Goal: Information Seeking & Learning: Learn about a topic

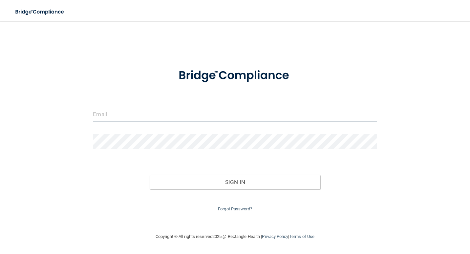
click at [114, 109] on input "email" at bounding box center [235, 114] width 284 height 15
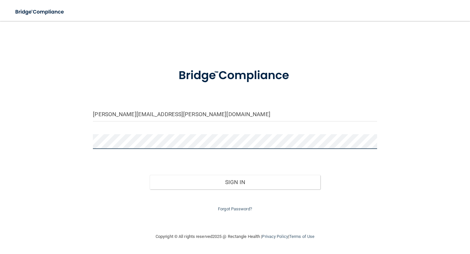
click at [150, 175] on button "Sign In" at bounding box center [235, 182] width 170 height 14
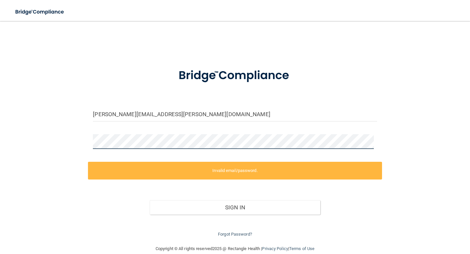
click at [0, 149] on html "Toggle navigation Manage My Enterprise Manage My Location diana.tomes@lpden.com…" at bounding box center [235, 127] width 470 height 254
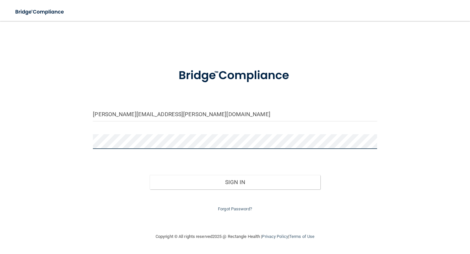
click at [150, 175] on button "Sign In" at bounding box center [235, 182] width 170 height 14
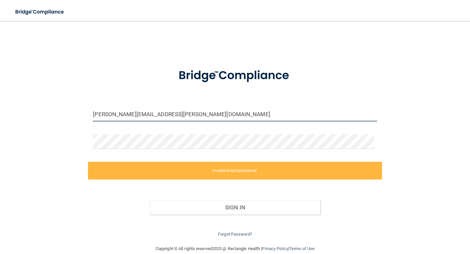
click at [171, 116] on input "diana.tomes@lpden.com" at bounding box center [235, 114] width 284 height 15
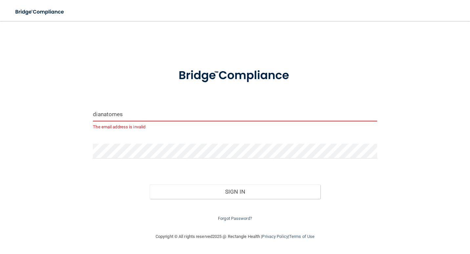
type input "[EMAIL_ADDRESS][DOMAIN_NAME]"
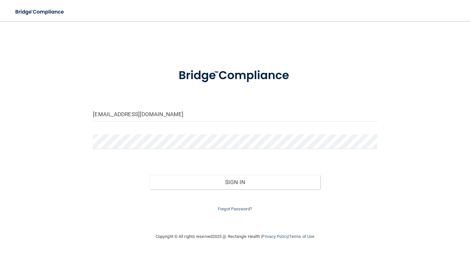
click at [160, 160] on form "dianatomes23@gmail.com Invalid email/password. You don't have permission to acc…" at bounding box center [235, 136] width 284 height 153
click at [0, 121] on html "Toggle navigation Manage My Enterprise Manage My Location dianatomes23@gmail.co…" at bounding box center [235, 127] width 470 height 254
click at [150, 175] on button "Sign In" at bounding box center [235, 182] width 170 height 14
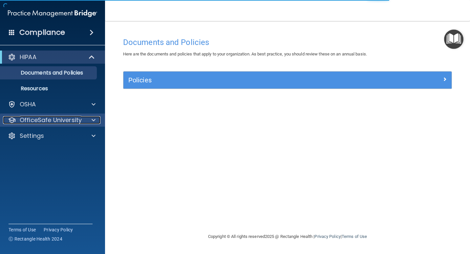
click at [48, 121] on p "OfficeSafe University" at bounding box center [51, 120] width 62 height 8
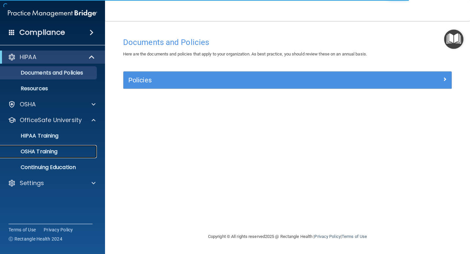
click at [40, 151] on p "OSHA Training" at bounding box center [30, 151] width 53 height 7
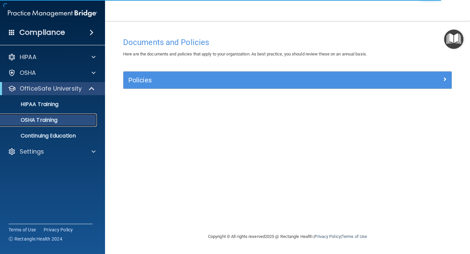
click at [47, 120] on p "OSHA Training" at bounding box center [30, 120] width 53 height 7
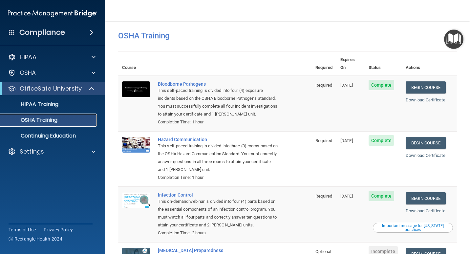
scroll to position [3, 0]
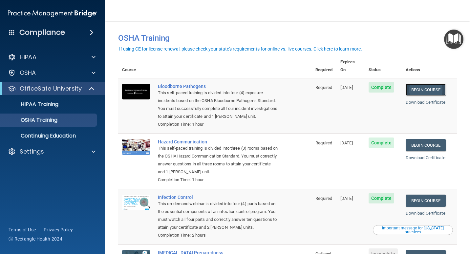
click at [422, 84] on link "Begin Course" at bounding box center [426, 90] width 40 height 12
click at [425, 85] on link "Begin Course" at bounding box center [426, 90] width 40 height 12
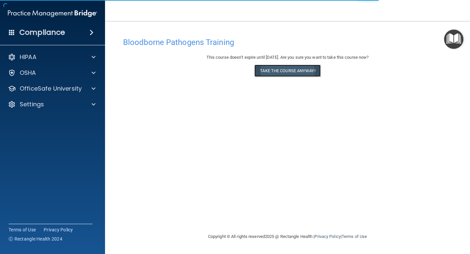
click at [294, 72] on button "Take the course anyway!" at bounding box center [287, 71] width 66 height 12
click at [289, 72] on button "Take the course anyway!" at bounding box center [287, 71] width 66 height 12
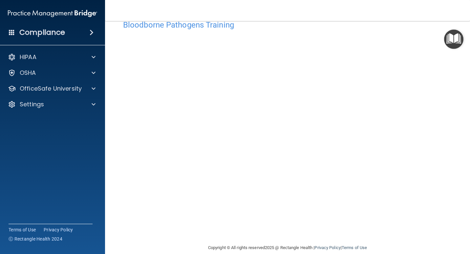
scroll to position [27, 0]
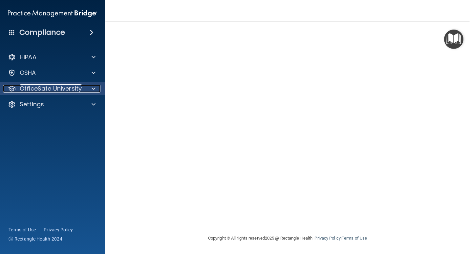
click at [77, 90] on p "OfficeSafe University" at bounding box center [51, 89] width 62 height 8
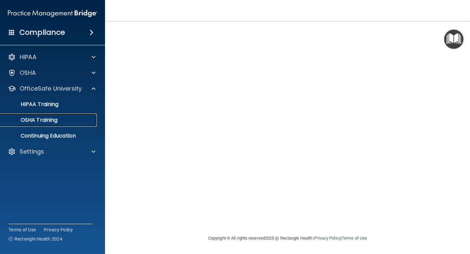
click at [53, 123] on p "OSHA Training" at bounding box center [30, 120] width 53 height 7
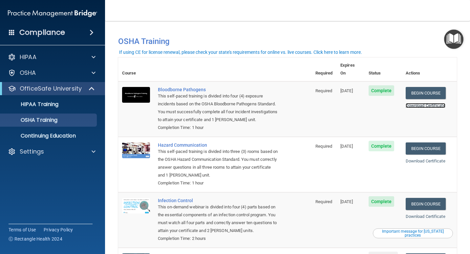
click at [418, 103] on link "Download Certificate" at bounding box center [426, 105] width 40 height 5
click at [420, 143] on link "Begin Course" at bounding box center [426, 149] width 40 height 12
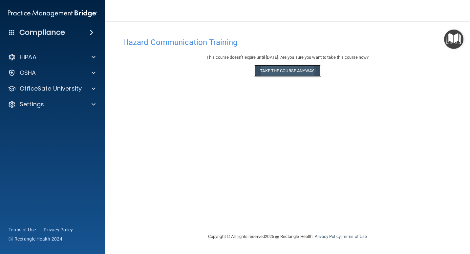
click at [279, 72] on button "Take the course anyway!" at bounding box center [287, 71] width 66 height 12
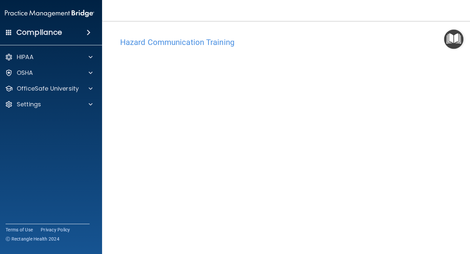
scroll to position [33, 0]
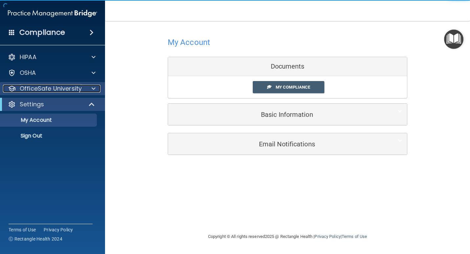
click at [79, 90] on p "OfficeSafe University" at bounding box center [51, 89] width 62 height 8
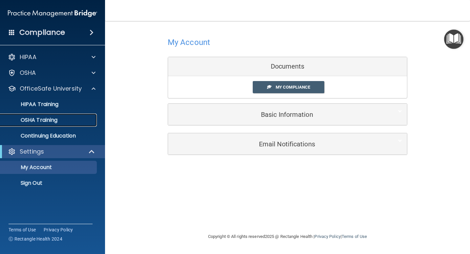
click at [54, 119] on p "OSHA Training" at bounding box center [30, 120] width 53 height 7
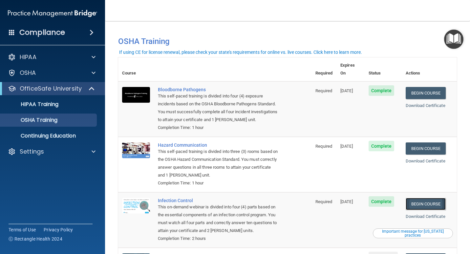
click at [428, 198] on link "Begin Course" at bounding box center [426, 204] width 40 height 12
click at [43, 105] on p "HIPAA Training" at bounding box center [31, 104] width 54 height 7
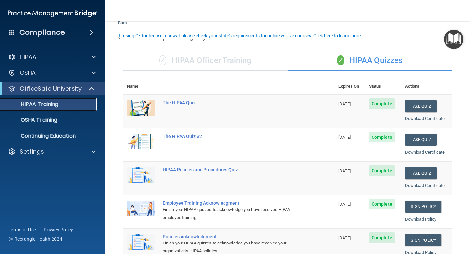
scroll to position [33, 0]
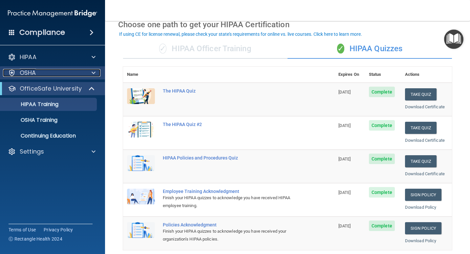
click at [36, 73] on p "OSHA" at bounding box center [28, 73] width 16 height 8
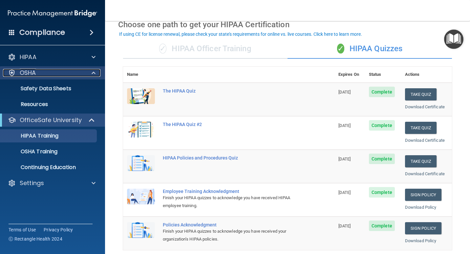
click at [36, 73] on p "OSHA" at bounding box center [28, 73] width 16 height 8
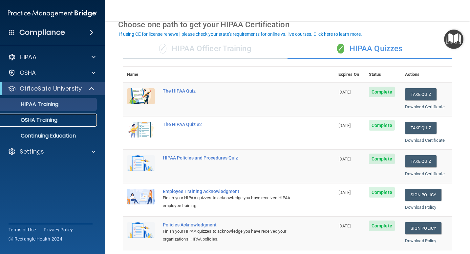
click at [54, 121] on p "OSHA Training" at bounding box center [30, 120] width 53 height 7
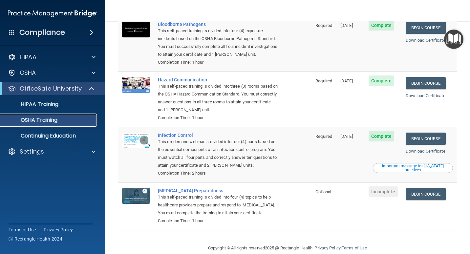
scroll to position [66, 0]
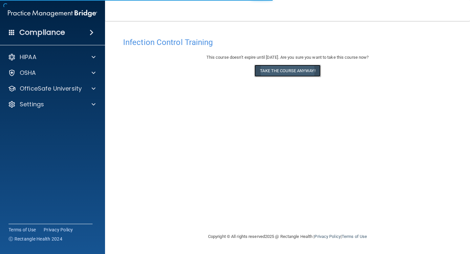
click at [274, 69] on button "Take the course anyway!" at bounding box center [287, 71] width 66 height 12
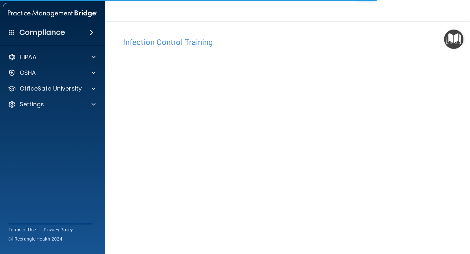
scroll to position [27, 0]
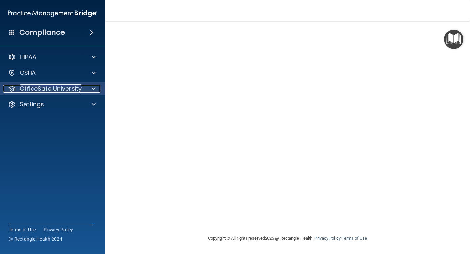
click at [44, 86] on p "OfficeSafe University" at bounding box center [51, 89] width 62 height 8
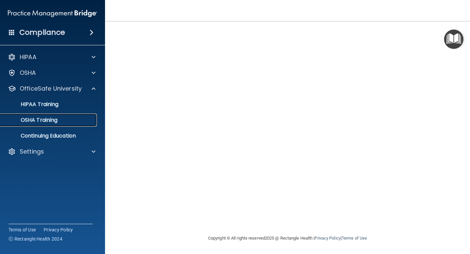
click at [45, 119] on p "OSHA Training" at bounding box center [30, 120] width 53 height 7
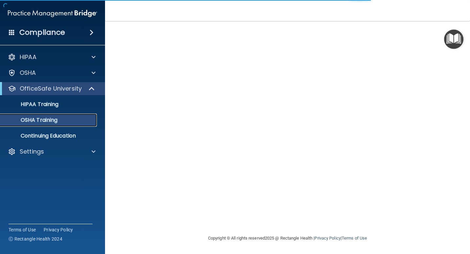
scroll to position [69, 0]
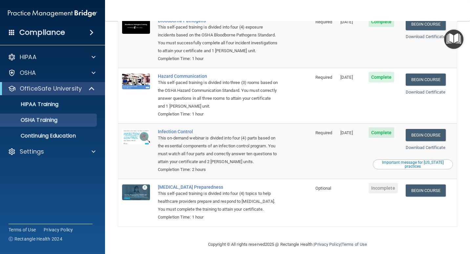
click at [413, 161] on div "Important message for [US_STATE] practices" at bounding box center [413, 165] width 78 height 8
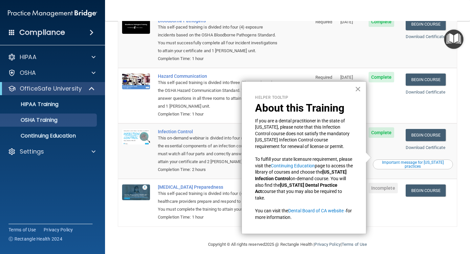
click at [357, 88] on button "×" at bounding box center [358, 89] width 6 height 11
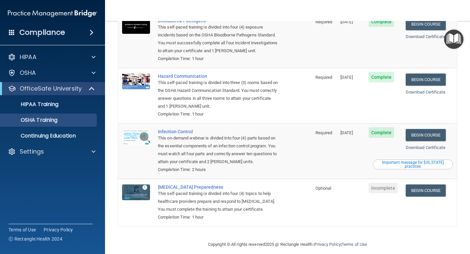
scroll to position [0, 0]
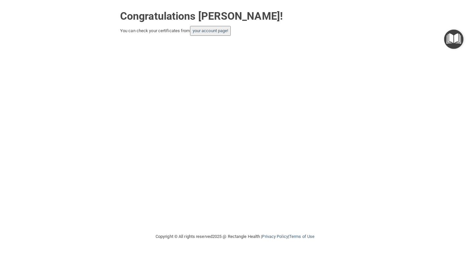
click at [221, 28] on button "your account page!" at bounding box center [210, 31] width 41 height 10
click at [221, 33] on link "your account page!" at bounding box center [211, 30] width 36 height 5
